Goal: Task Accomplishment & Management: Manage account settings

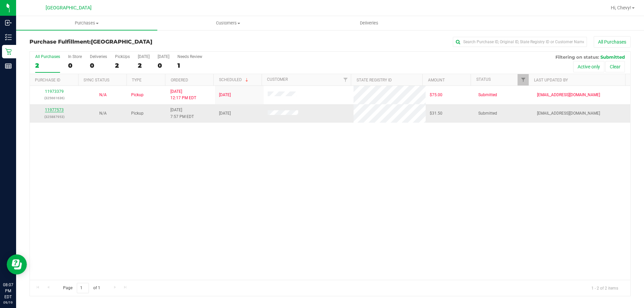
click at [54, 110] on link "11977573" at bounding box center [54, 110] width 19 height 5
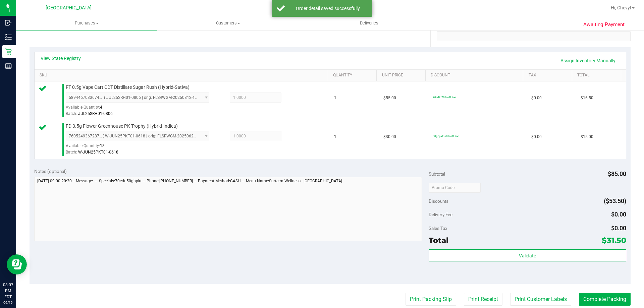
scroll to position [134, 0]
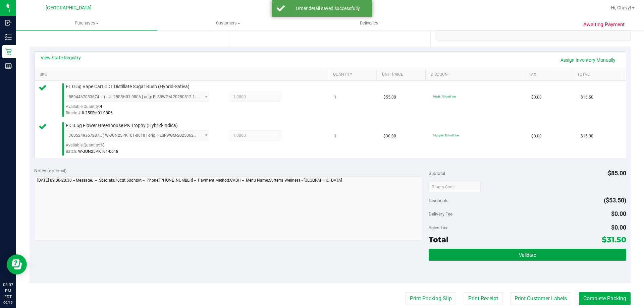
click at [493, 260] on button "Validate" at bounding box center [526, 255] width 197 height 12
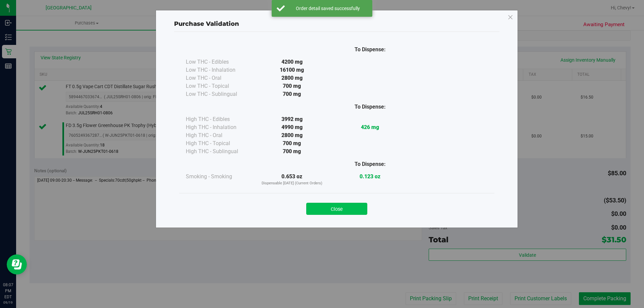
click at [344, 210] on button "Close" at bounding box center [336, 209] width 61 height 12
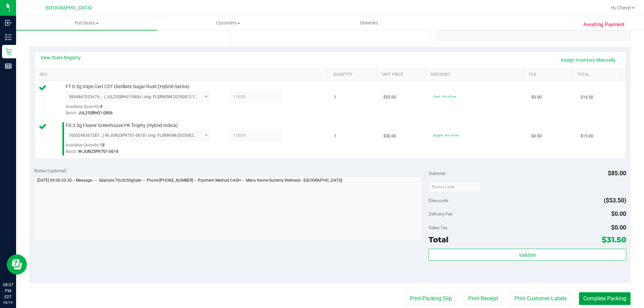
click at [605, 297] on button "Complete Packing" at bounding box center [605, 298] width 52 height 13
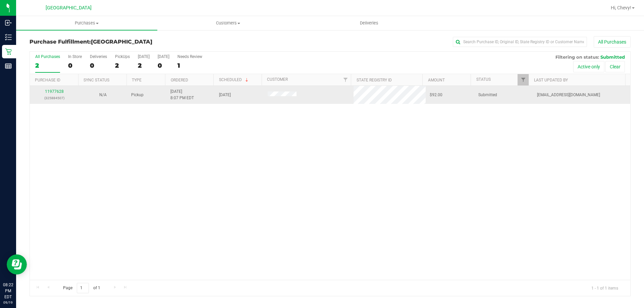
click at [55, 94] on div "11977628 (325884507)" at bounding box center [54, 94] width 41 height 13
click at [57, 92] on link "11977628" at bounding box center [54, 91] width 19 height 5
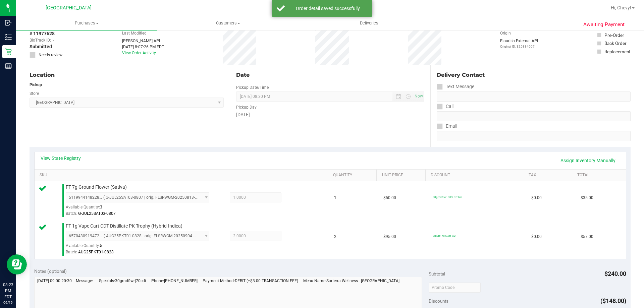
scroll to position [201, 0]
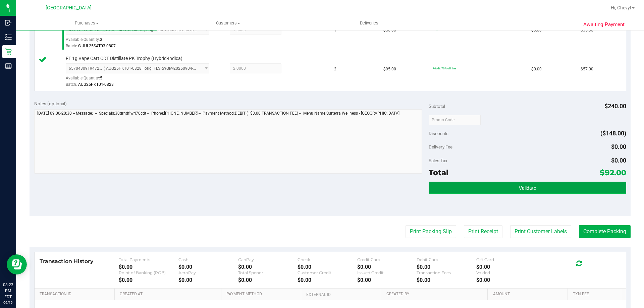
click at [543, 192] on button "Validate" at bounding box center [526, 188] width 197 height 12
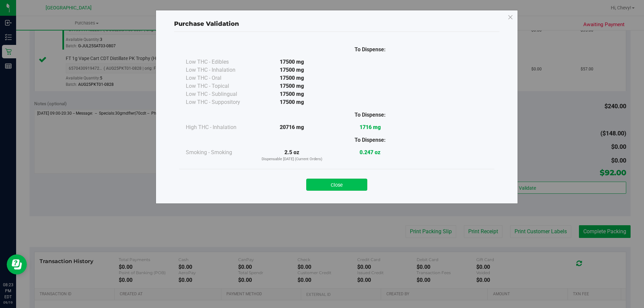
click at [330, 186] on button "Close" at bounding box center [336, 185] width 61 height 12
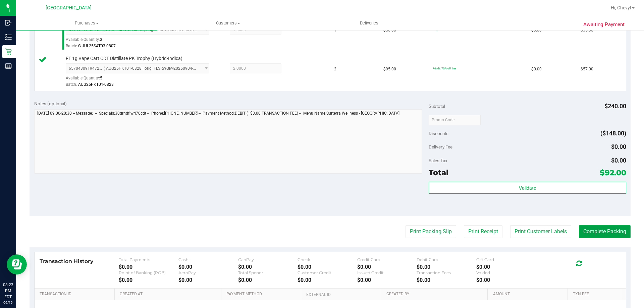
click at [583, 232] on button "Complete Packing" at bounding box center [605, 231] width 52 height 13
